Goal: Entertainment & Leisure: Consume media (video, audio)

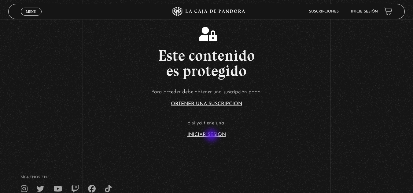
click at [212, 136] on link "Iniciar Sesión" at bounding box center [206, 135] width 38 height 5
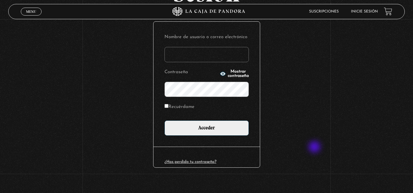
scroll to position [75, 0]
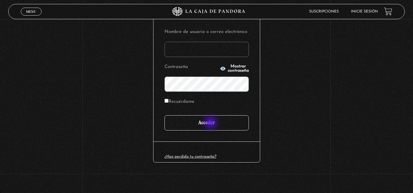
type input "marianna24al@gmail.com"
click at [211, 123] on input "Acceder" at bounding box center [206, 122] width 84 height 15
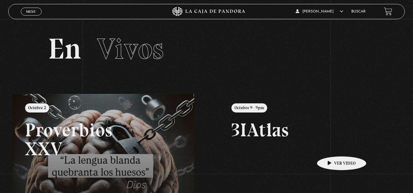
scroll to position [42, 0]
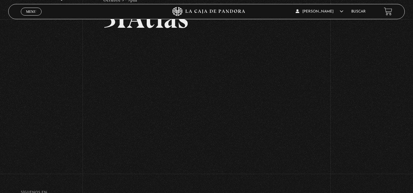
scroll to position [46, 0]
click at [382, 169] on div "Volver Octubre 9 - 9pm 3IAtlas" at bounding box center [206, 71] width 413 height 197
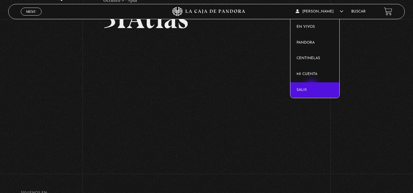
click at [312, 87] on link "Salir" at bounding box center [314, 90] width 49 height 16
